Goal: Communication & Community: Answer question/provide support

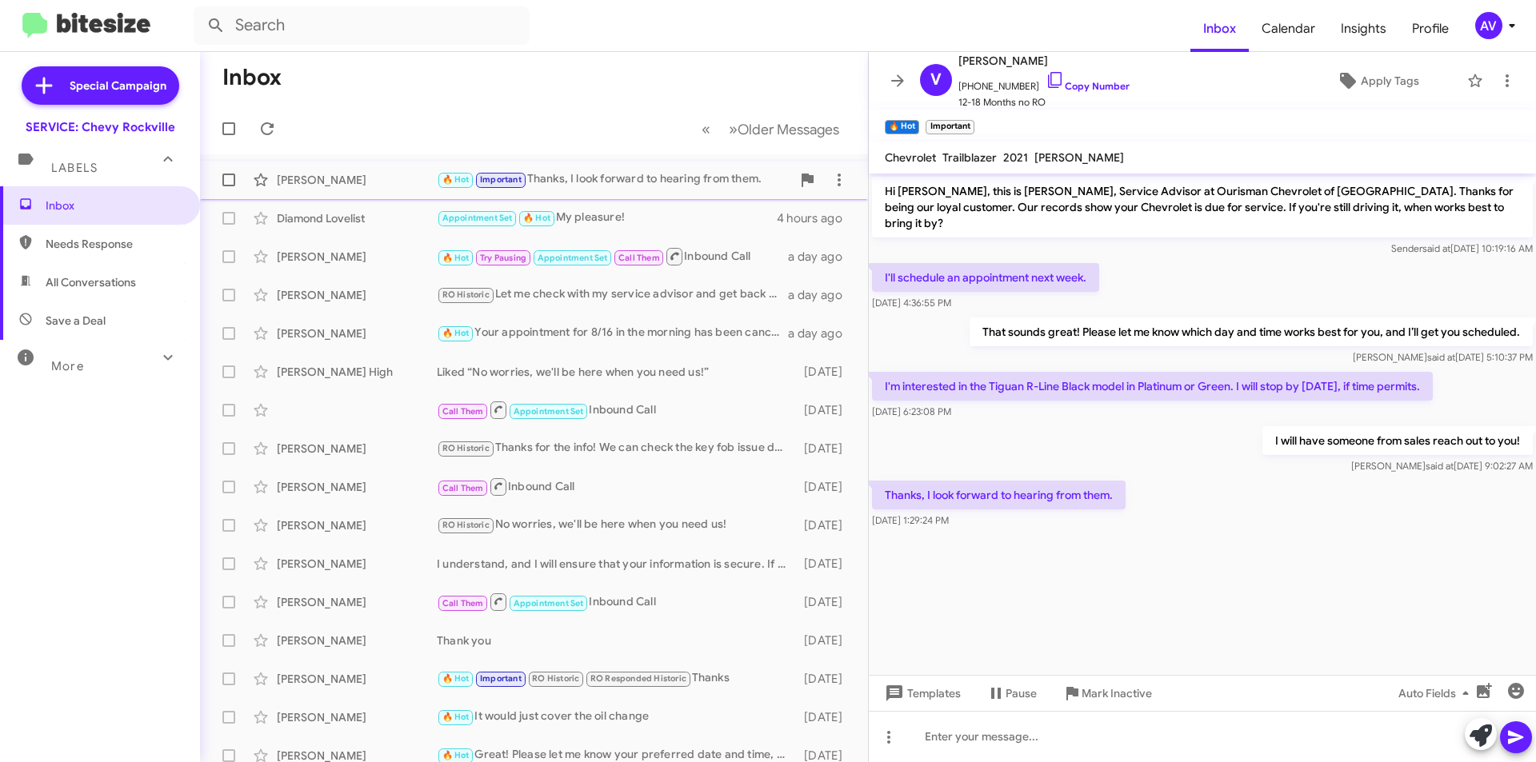
click at [714, 188] on div "🔥 Hot Important Thanks, I look forward to hearing from them." at bounding box center [614, 179] width 354 height 18
click at [837, 182] on span at bounding box center [839, 179] width 32 height 19
click at [725, 88] on div at bounding box center [768, 381] width 1536 height 762
click at [1497, 82] on icon at bounding box center [1506, 80] width 19 height 19
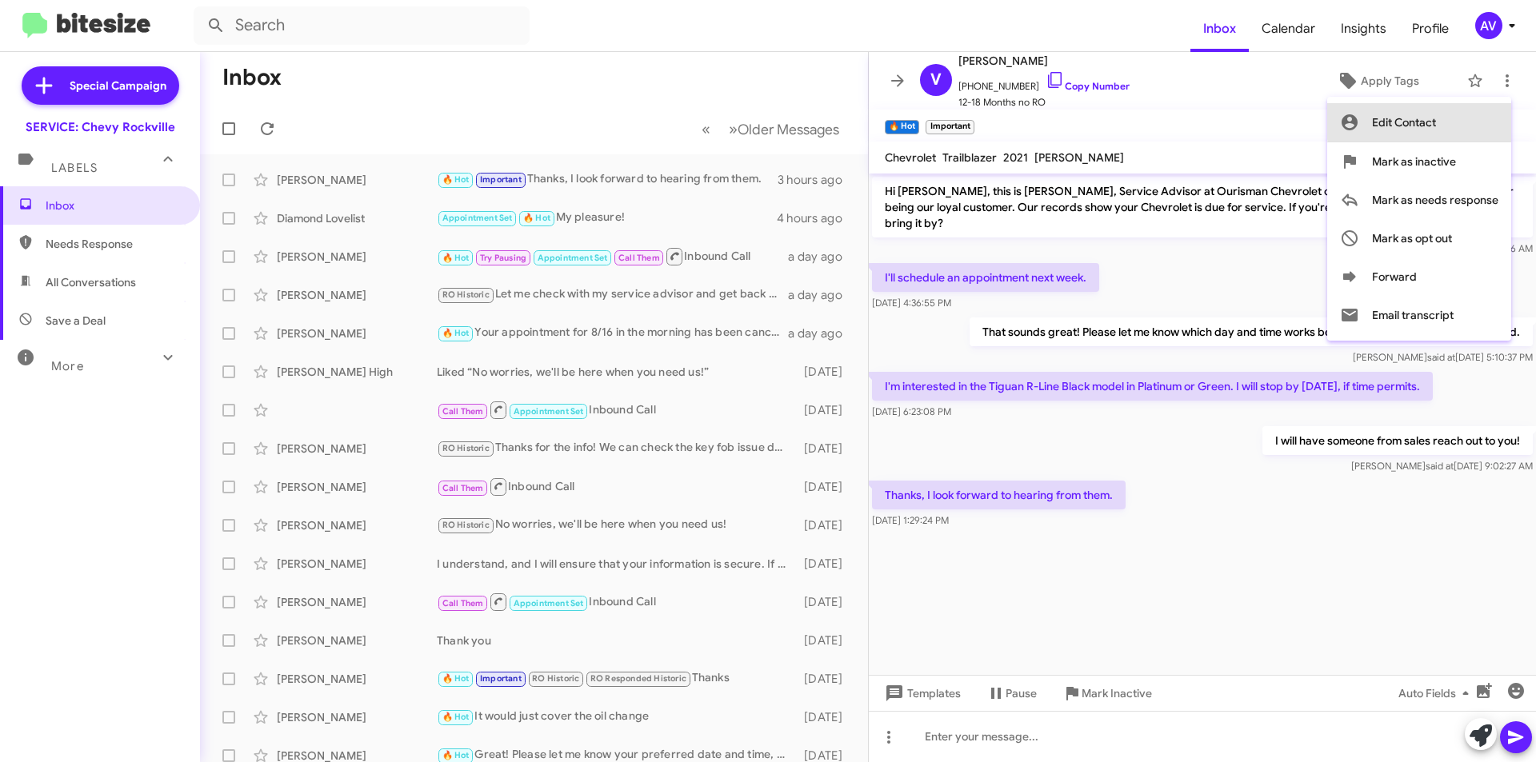
drag, startPoint x: 1437, startPoint y: 126, endPoint x: 1413, endPoint y: 227, distance: 104.4
click at [1413, 227] on div "Edit Contact [PERSON_NAME] as inactive [PERSON_NAME] as needs response [PERSON_…" at bounding box center [1419, 218] width 184 height 231
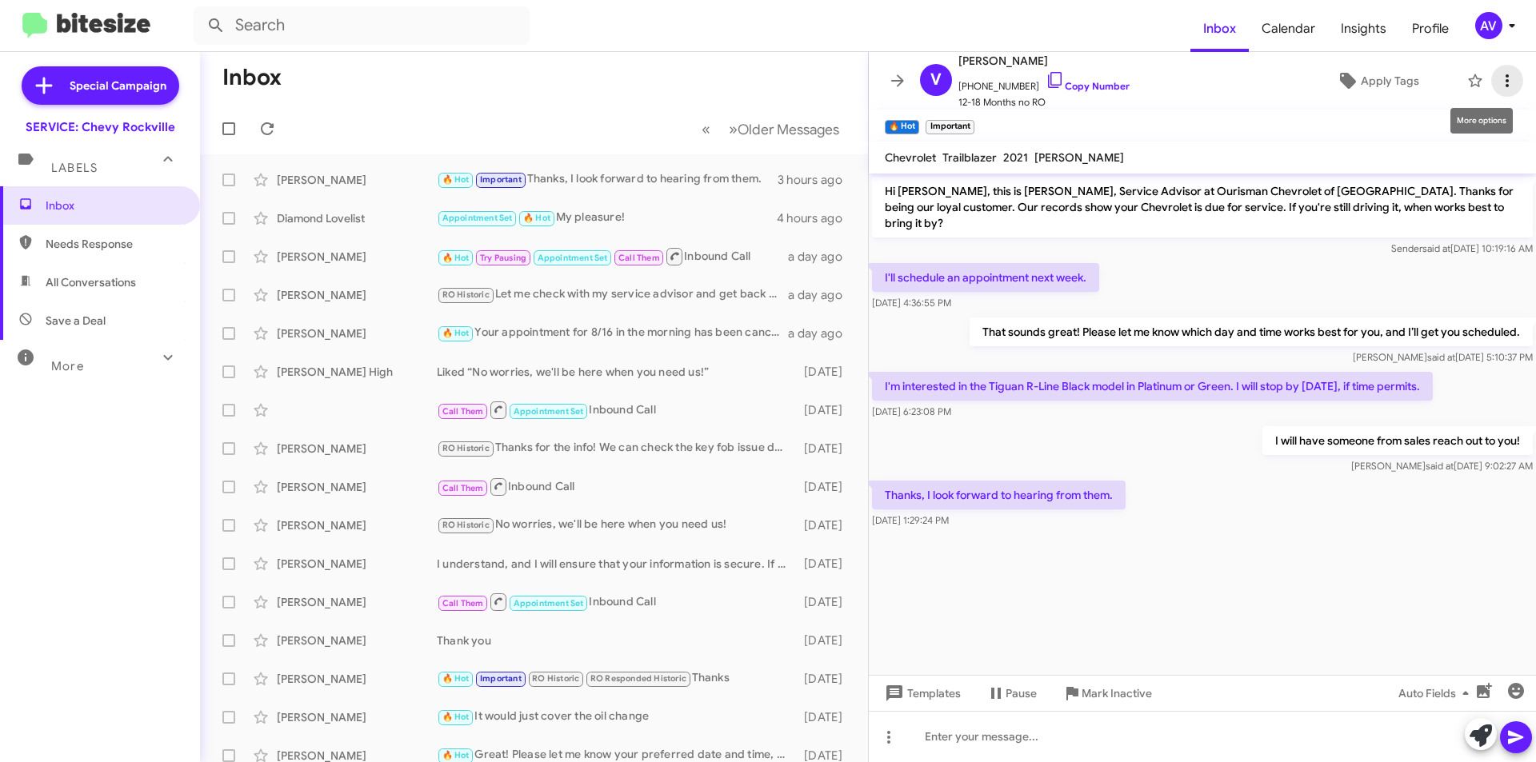
click at [1497, 82] on icon at bounding box center [1506, 80] width 19 height 19
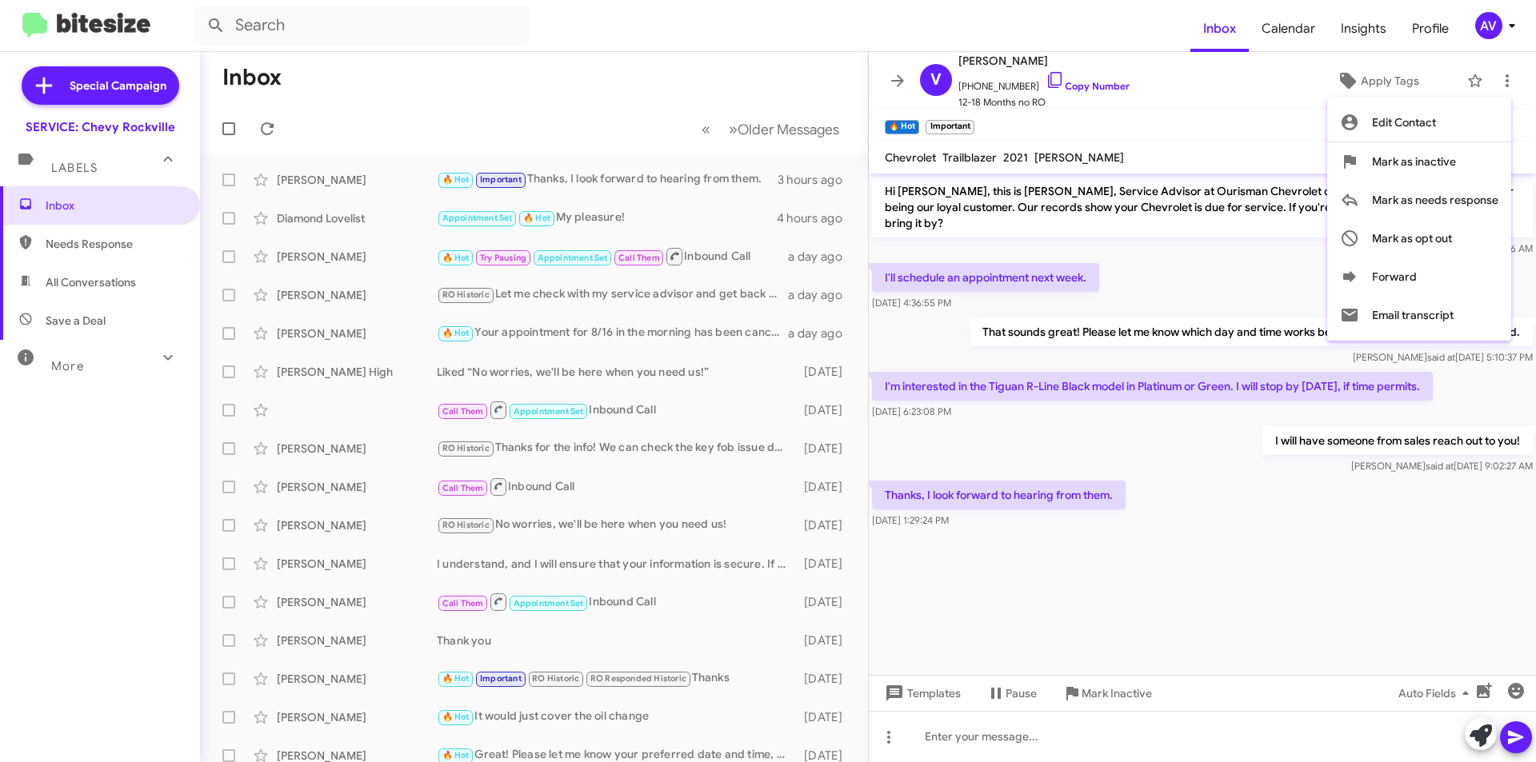
click at [1288, 105] on div at bounding box center [768, 381] width 1536 height 762
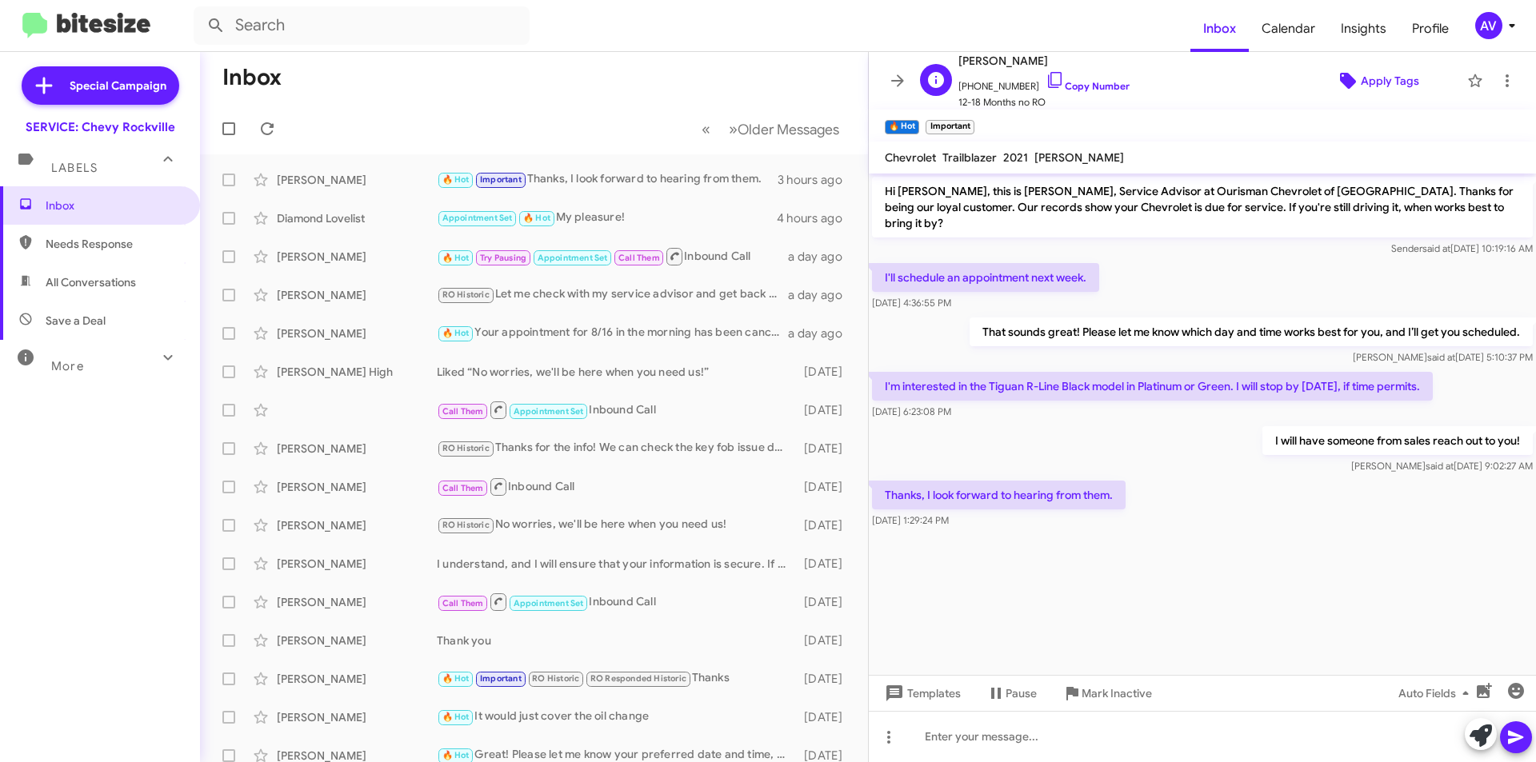
click at [1343, 82] on icon at bounding box center [1348, 81] width 16 height 16
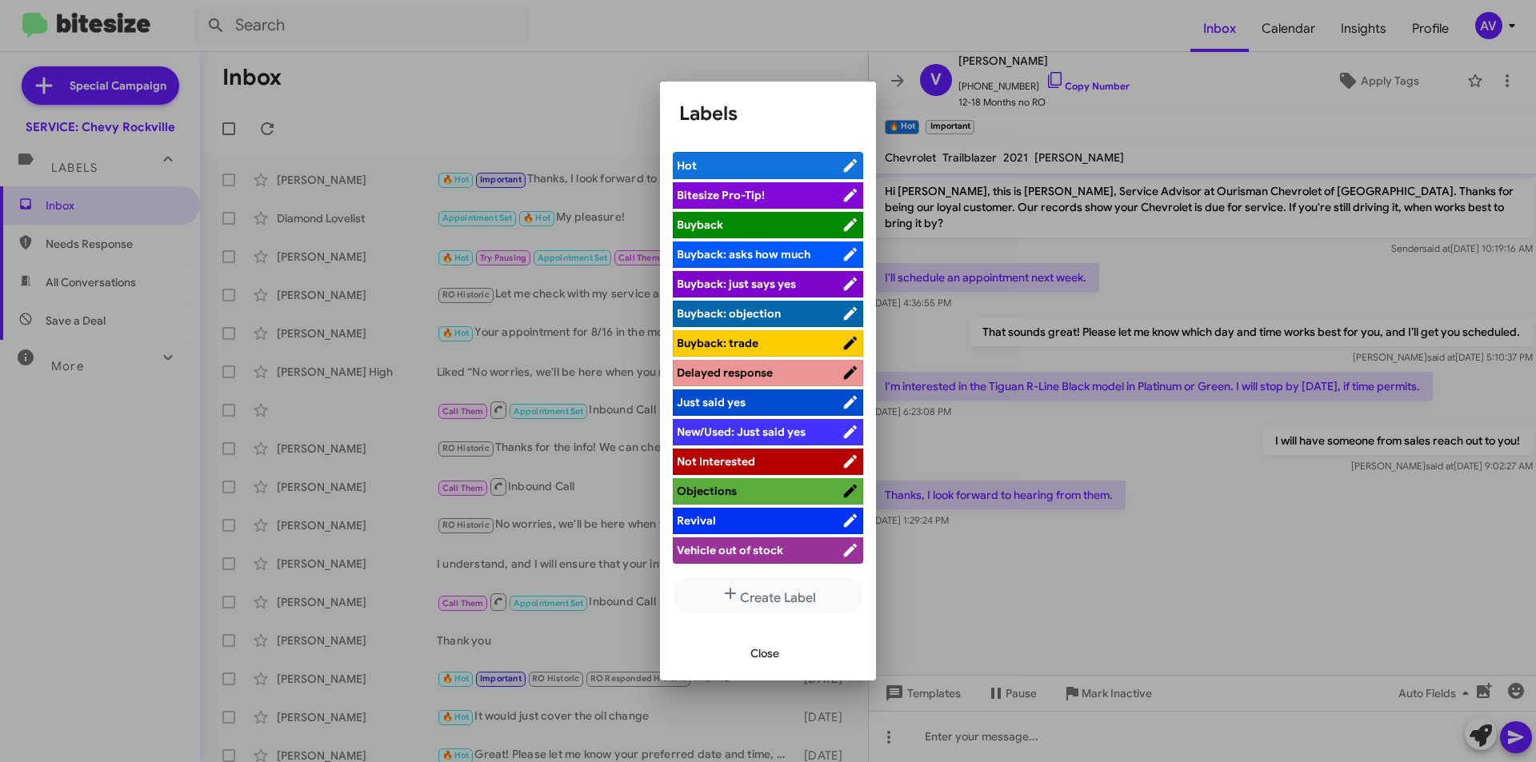
click at [767, 655] on span "Close" at bounding box center [764, 653] width 29 height 29
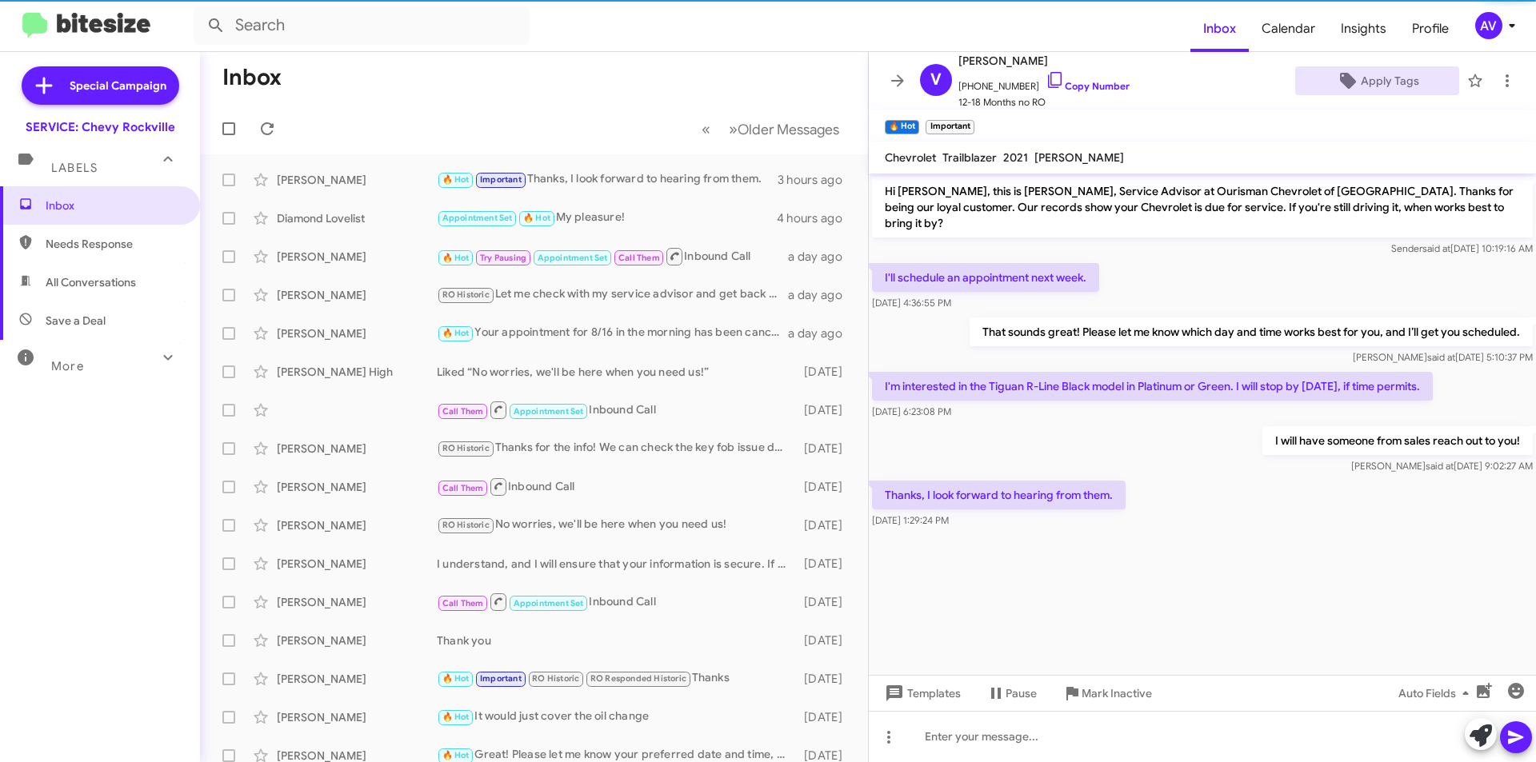
click at [1474, 17] on span "AV" at bounding box center [1498, 25] width 48 height 27
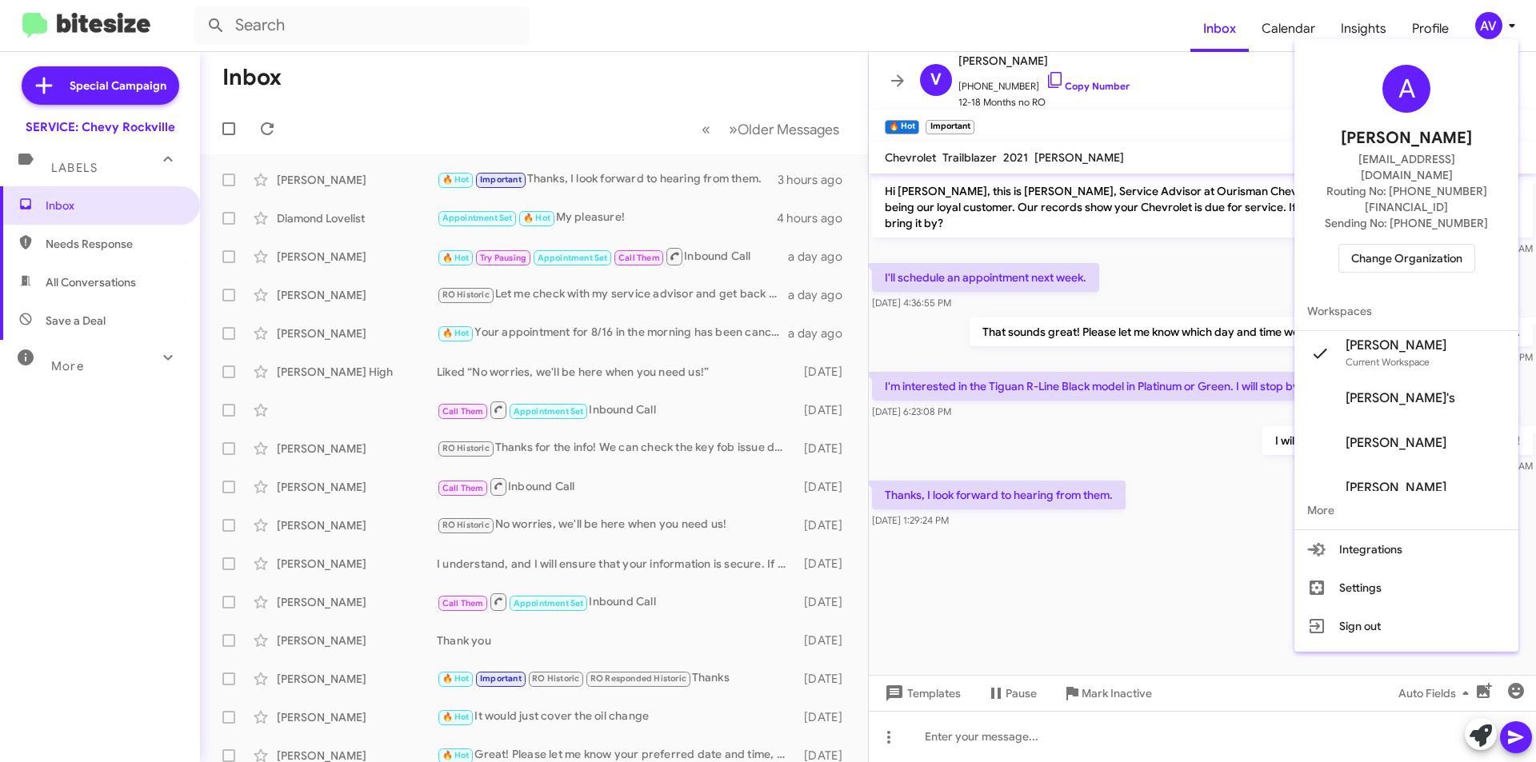
click at [1095, 351] on div at bounding box center [768, 381] width 1536 height 762
